Goal: Task Accomplishment & Management: Manage account settings

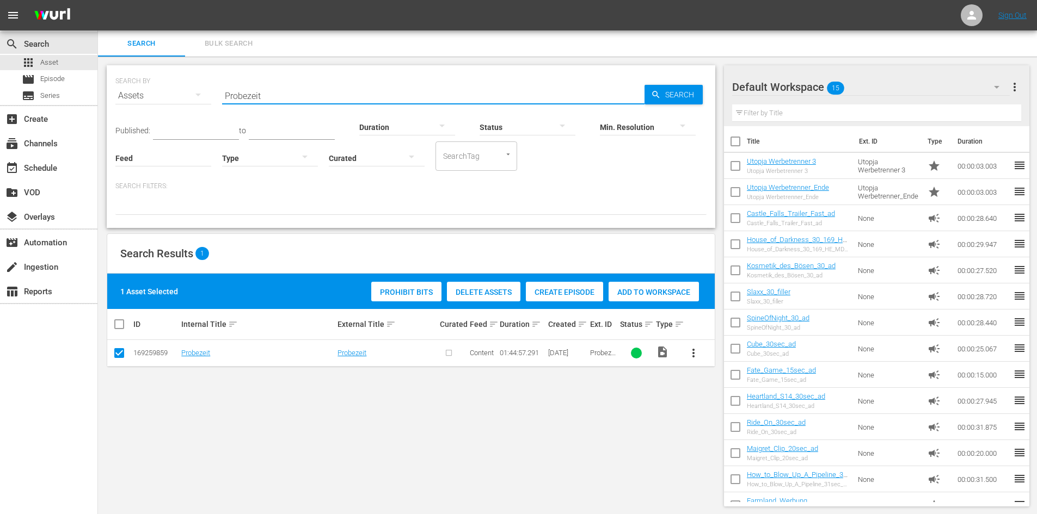
drag, startPoint x: 278, startPoint y: 97, endPoint x: 218, endPoint y: 96, distance: 59.4
click at [218, 96] on div "SEARCH BY Search By Assets Search ID, Title, Description, Keywords, or Category…" at bounding box center [410, 89] width 591 height 39
type input "The Fountain"
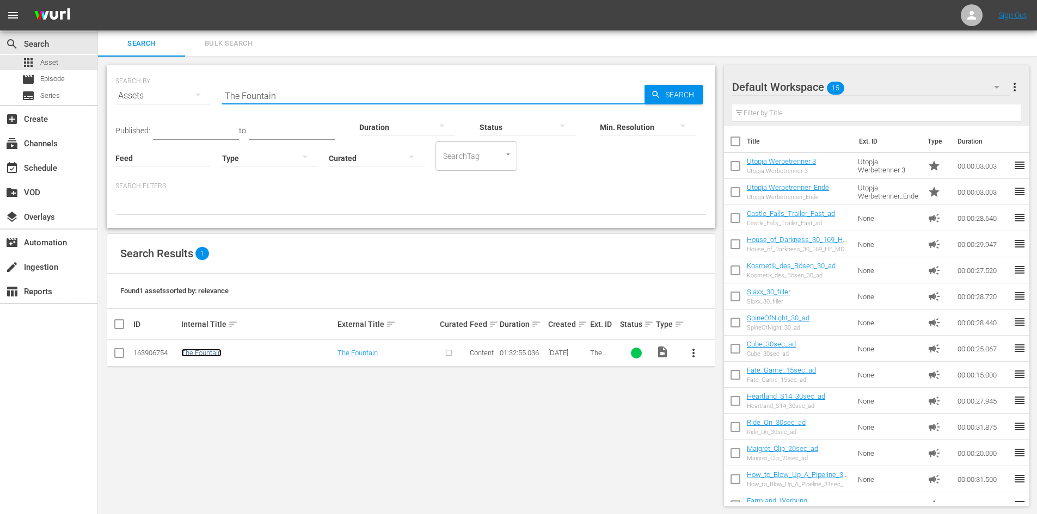
click at [218, 355] on link "The Fountain" at bounding box center [201, 353] width 40 height 8
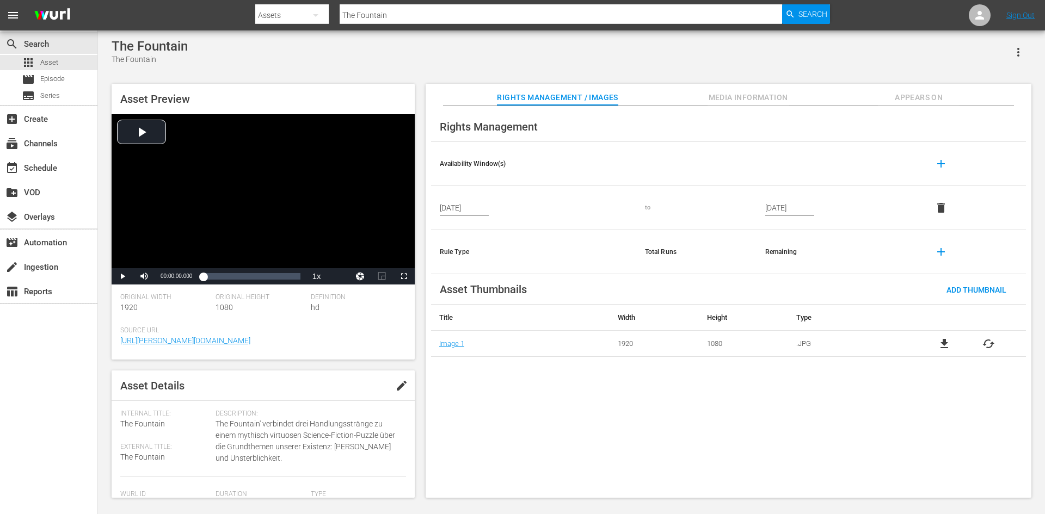
click at [922, 99] on span "Appears On" at bounding box center [919, 98] width 82 height 14
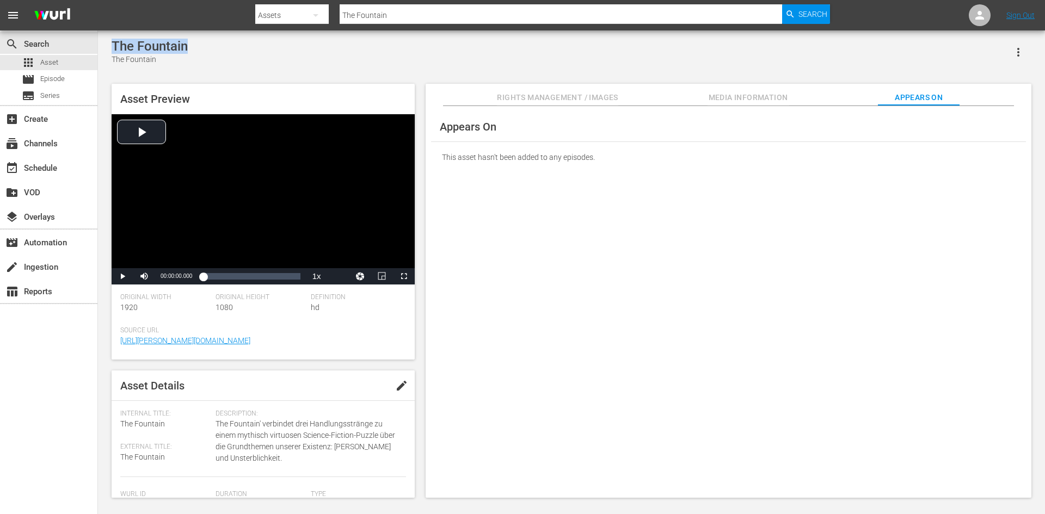
drag, startPoint x: 206, startPoint y: 46, endPoint x: 110, endPoint y: 38, distance: 96.7
click at [110, 38] on div "The Fountain The Fountain Asset Preview Video Player is loading. Play Video Pla…" at bounding box center [571, 265] width 947 height 470
copy div "The Fountain"
click at [41, 81] on span "Episode" at bounding box center [52, 78] width 24 height 11
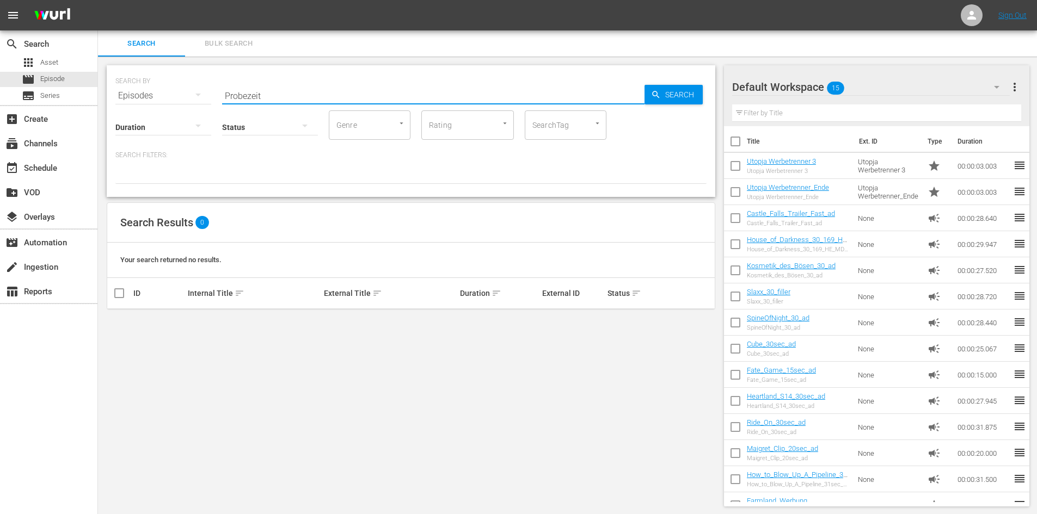
drag, startPoint x: 345, startPoint y: 91, endPoint x: 206, endPoint y: 103, distance: 138.8
click at [206, 103] on div "SEARCH BY Search By Episodes Search ID, Title, Description, Keywords, or Catego…" at bounding box center [411, 131] width 609 height 132
paste input "The Fountain"
type input "The Fountain"
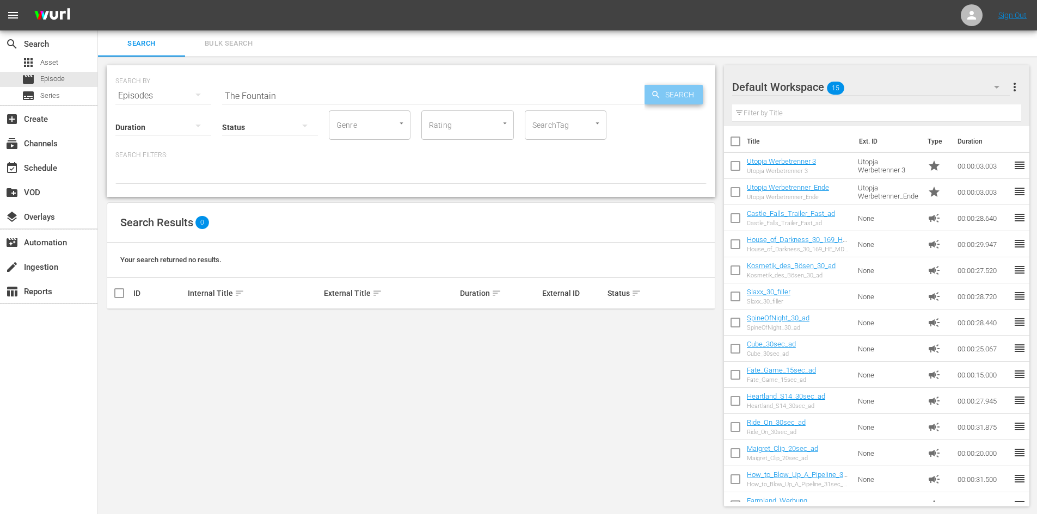
click at [686, 99] on span "Search" at bounding box center [682, 95] width 42 height 20
click at [685, 99] on span "Search" at bounding box center [682, 95] width 42 height 20
click at [75, 62] on div "apps Asset" at bounding box center [48, 62] width 97 height 15
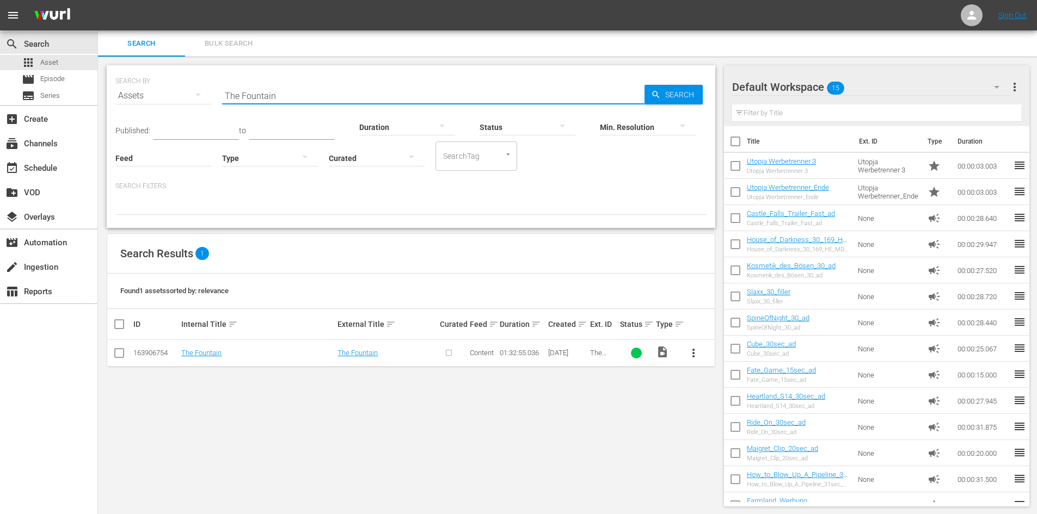
drag, startPoint x: 281, startPoint y: 95, endPoint x: 217, endPoint y: 94, distance: 64.2
click at [217, 94] on div "SEARCH BY Search By Assets Search ID, Title, Description, Keywords, or Category…" at bounding box center [410, 89] width 591 height 39
click at [667, 93] on span "Search" at bounding box center [682, 95] width 42 height 20
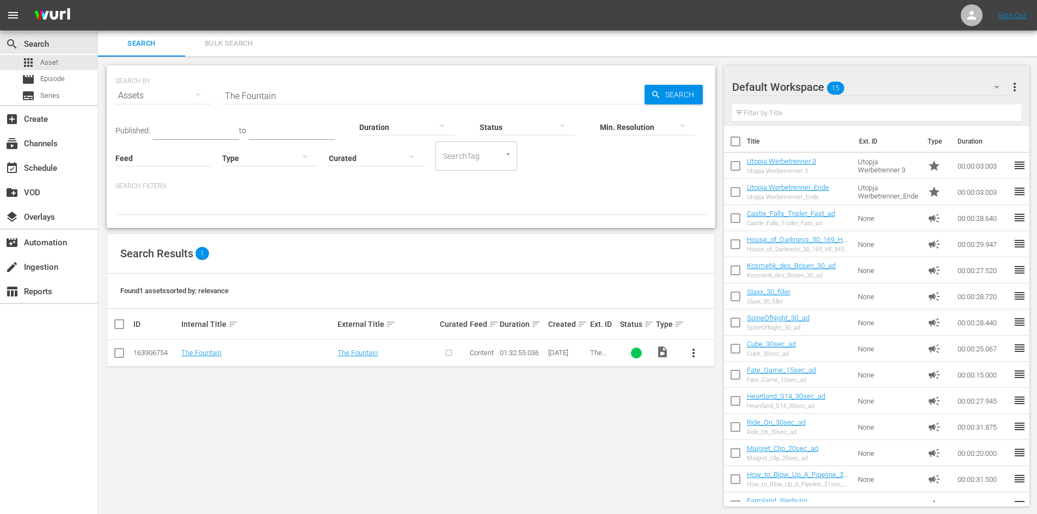
click at [116, 354] on input "checkbox" at bounding box center [119, 355] width 13 height 13
checkbox input "true"
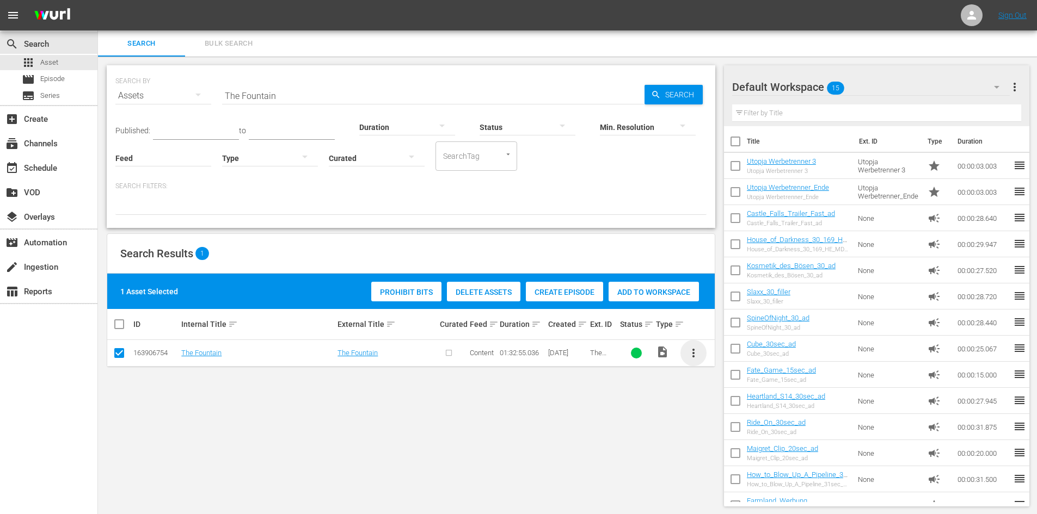
click at [695, 356] on span "more_vert" at bounding box center [693, 353] width 13 height 13
click at [692, 360] on button "more_vert" at bounding box center [693, 353] width 26 height 26
click at [685, 395] on div "SEARCH BY Search By Assets Search ID, Title, Description, Keywords, or Category…" at bounding box center [411, 286] width 626 height 459
click at [498, 299] on div "Delete Assets" at bounding box center [483, 292] width 73 height 21
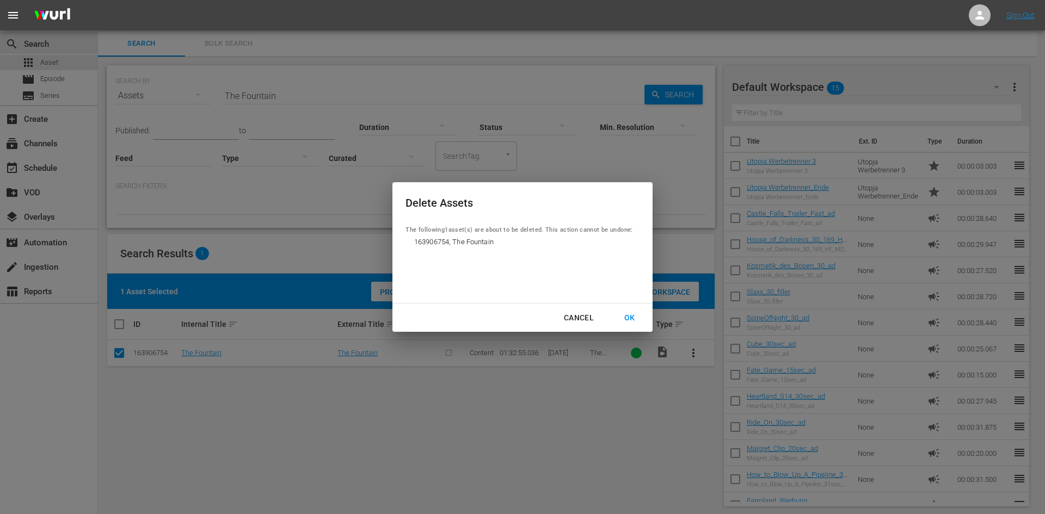
click at [635, 314] on div "OK" at bounding box center [630, 318] width 28 height 14
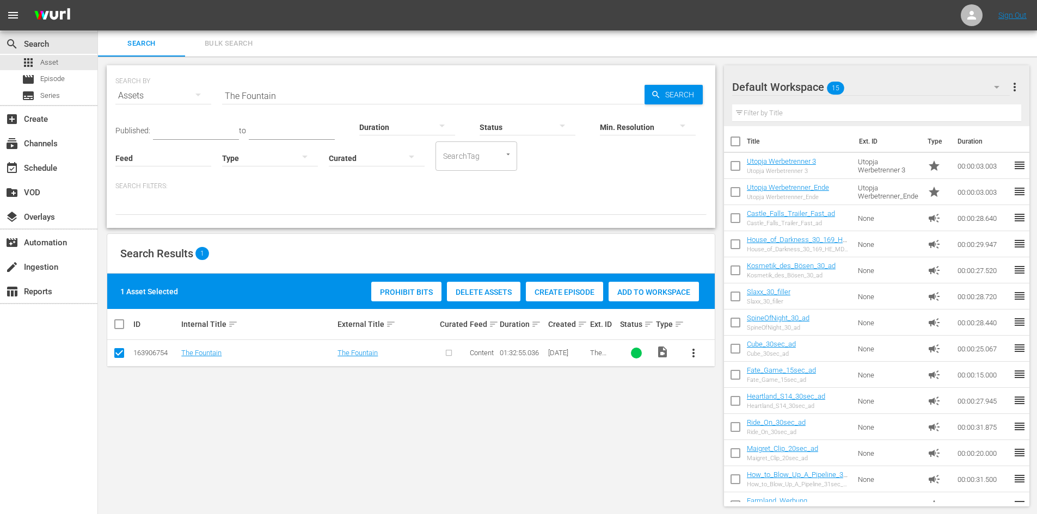
drag, startPoint x: 216, startPoint y: 97, endPoint x: 126, endPoint y: 93, distance: 90.0
click at [126, 93] on div "SEARCH BY Search By Assets Search ID, Title, Description, Keywords, or Category…" at bounding box center [410, 89] width 591 height 39
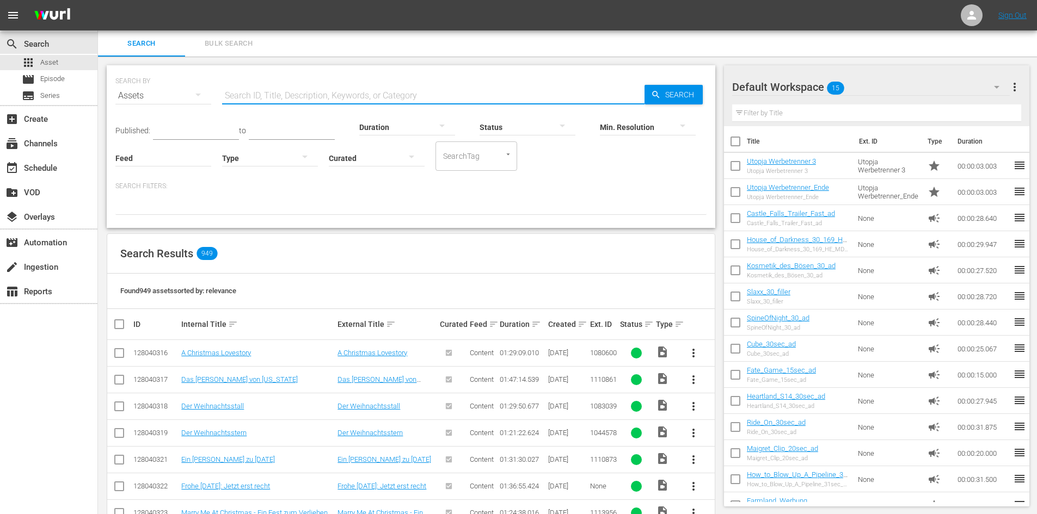
paste input "The Fountain"
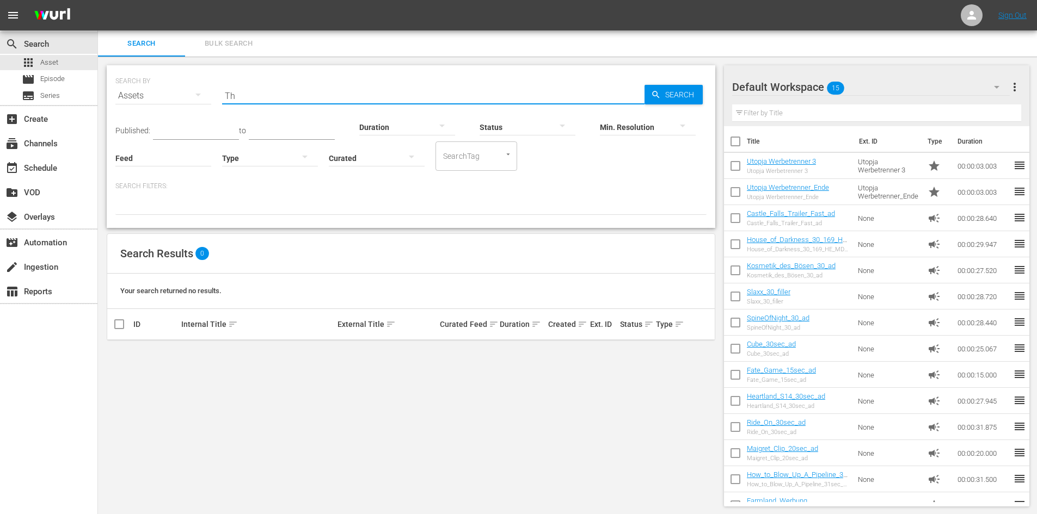
type input "T"
type input "Todo [MEDICAL_DATA]"
drag, startPoint x: 308, startPoint y: 95, endPoint x: 199, endPoint y: 90, distance: 109.0
click at [199, 90] on div "SEARCH BY Search By Assets Search ID, Title, Description, Keywords, or Category…" at bounding box center [410, 89] width 591 height 39
paste input "Todo [MEDICAL_DATA]"
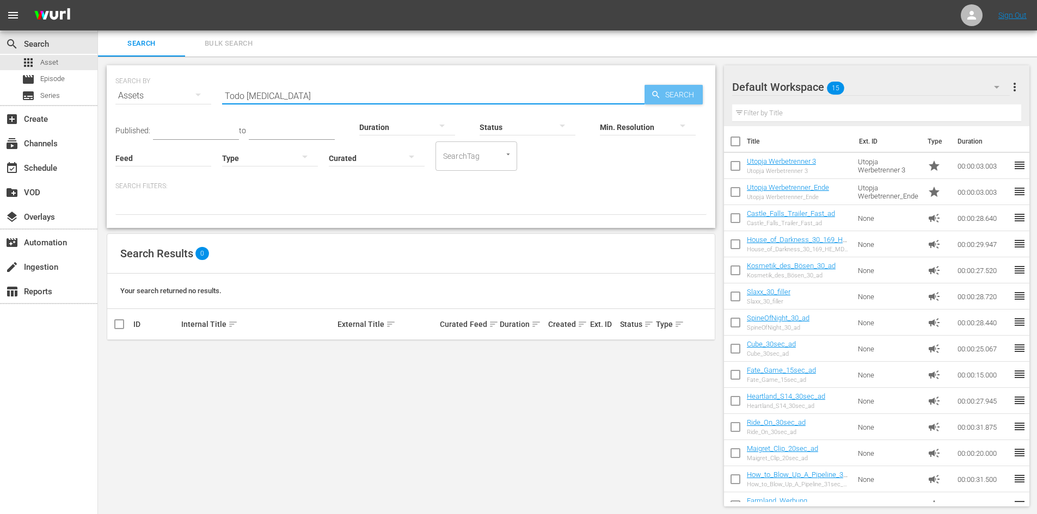
click at [679, 92] on span "Search" at bounding box center [682, 95] width 42 height 20
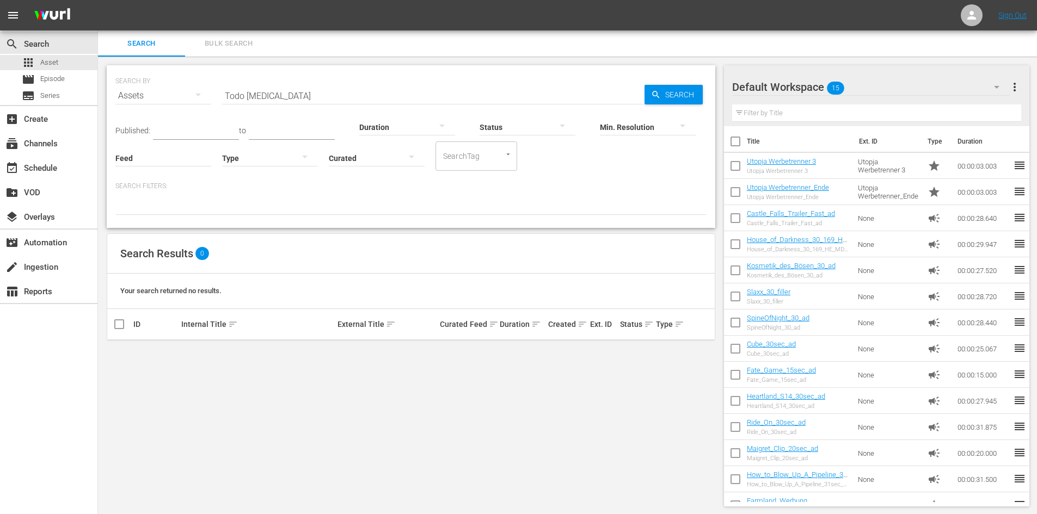
click at [502, 79] on div "SEARCH BY Search By Assets Search ID, Title, Description, Keywords, or Category…" at bounding box center [410, 89] width 591 height 39
click at [503, 106] on div "Status" at bounding box center [528, 120] width 96 height 39
click at [505, 95] on input "Todo [MEDICAL_DATA]" at bounding box center [433, 96] width 422 height 26
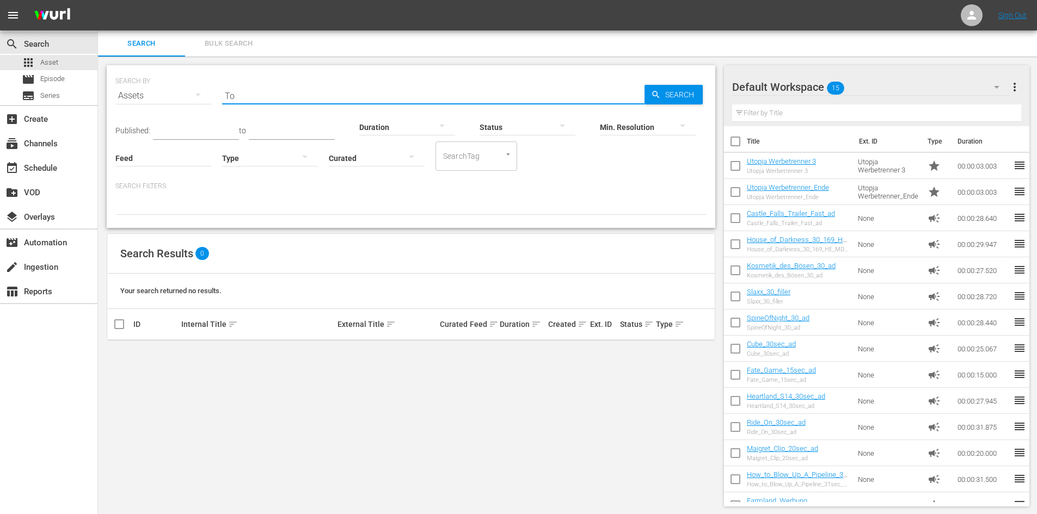
type input "T"
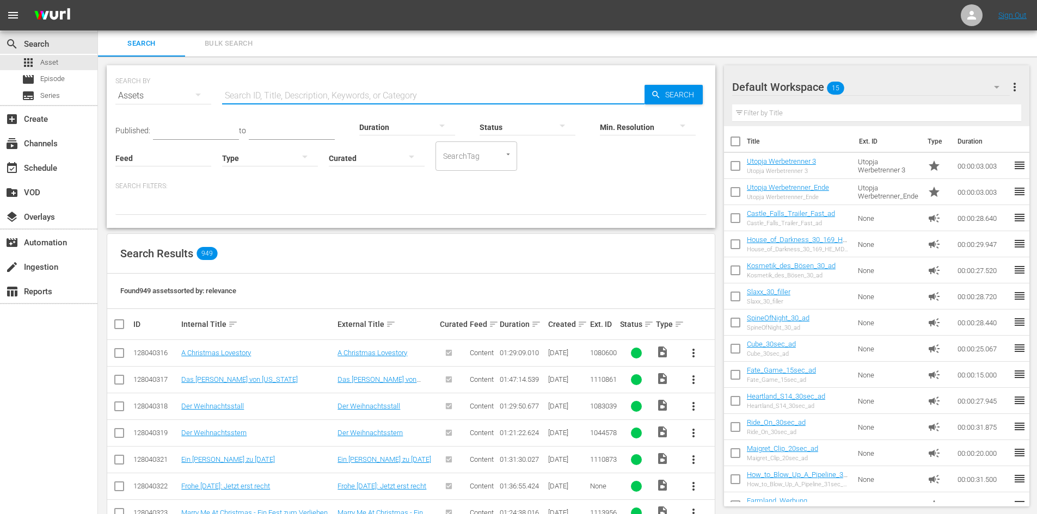
paste input "Todo [MEDICAL_DATA]"
type input "Todo [MEDICAL_DATA]"
click at [675, 102] on div "Min. Resolution" at bounding box center [648, 120] width 96 height 39
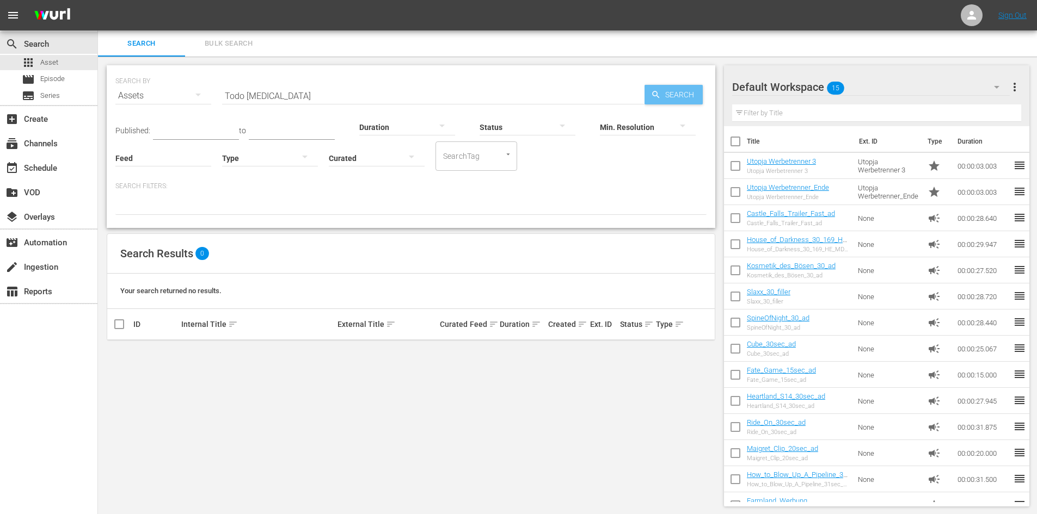
click at [674, 95] on span "Search" at bounding box center [682, 95] width 42 height 20
click at [61, 77] on span "Episode" at bounding box center [52, 78] width 24 height 11
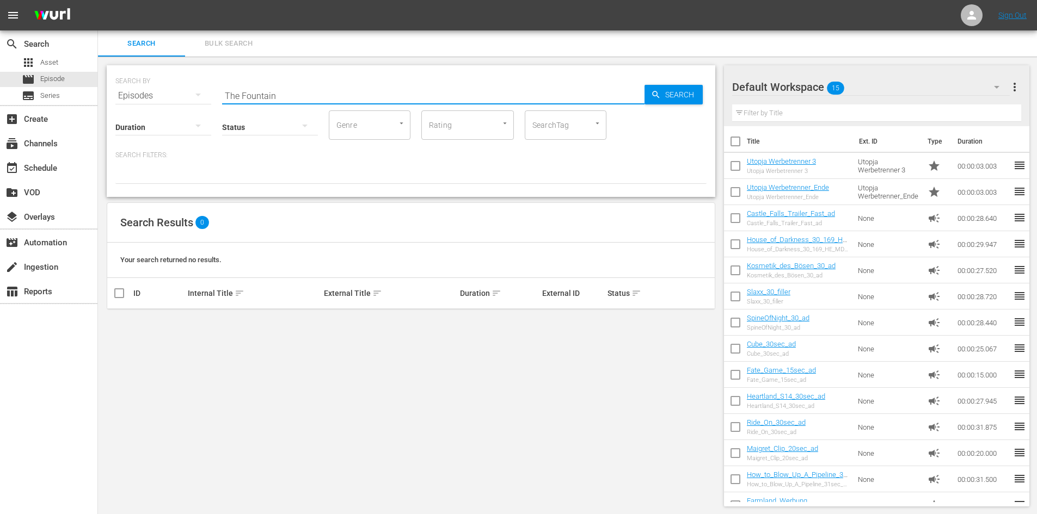
drag, startPoint x: 216, startPoint y: 97, endPoint x: 113, endPoint y: 97, distance: 102.9
click at [113, 97] on div "SEARCH BY Search By Episodes Search ID, Title, Description, Keywords, or Catego…" at bounding box center [411, 131] width 609 height 132
paste input "Todo [MEDICAL_DATA]"
type input "Todo [MEDICAL_DATA]"
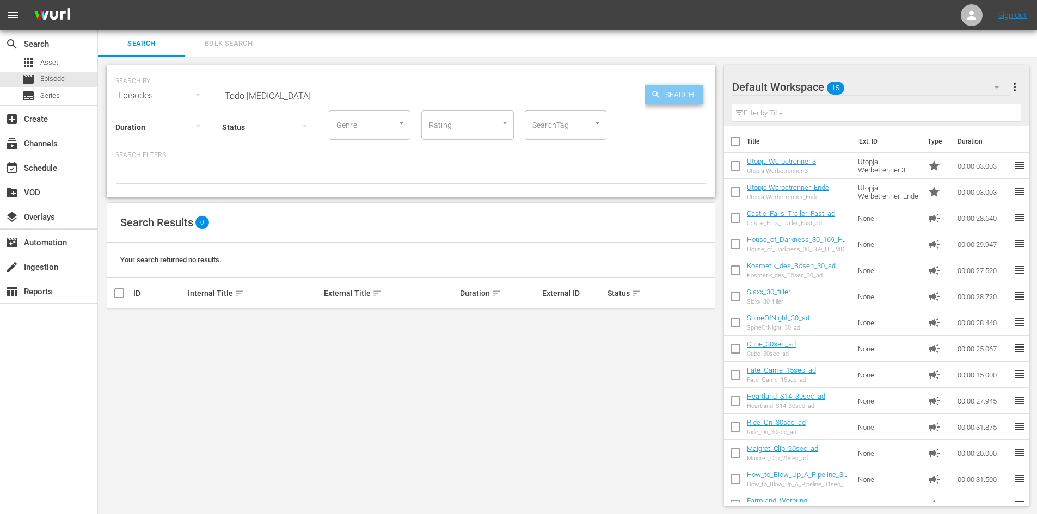
click at [672, 96] on span "Search" at bounding box center [682, 95] width 42 height 20
